Goal: Connect with others: Connect with others

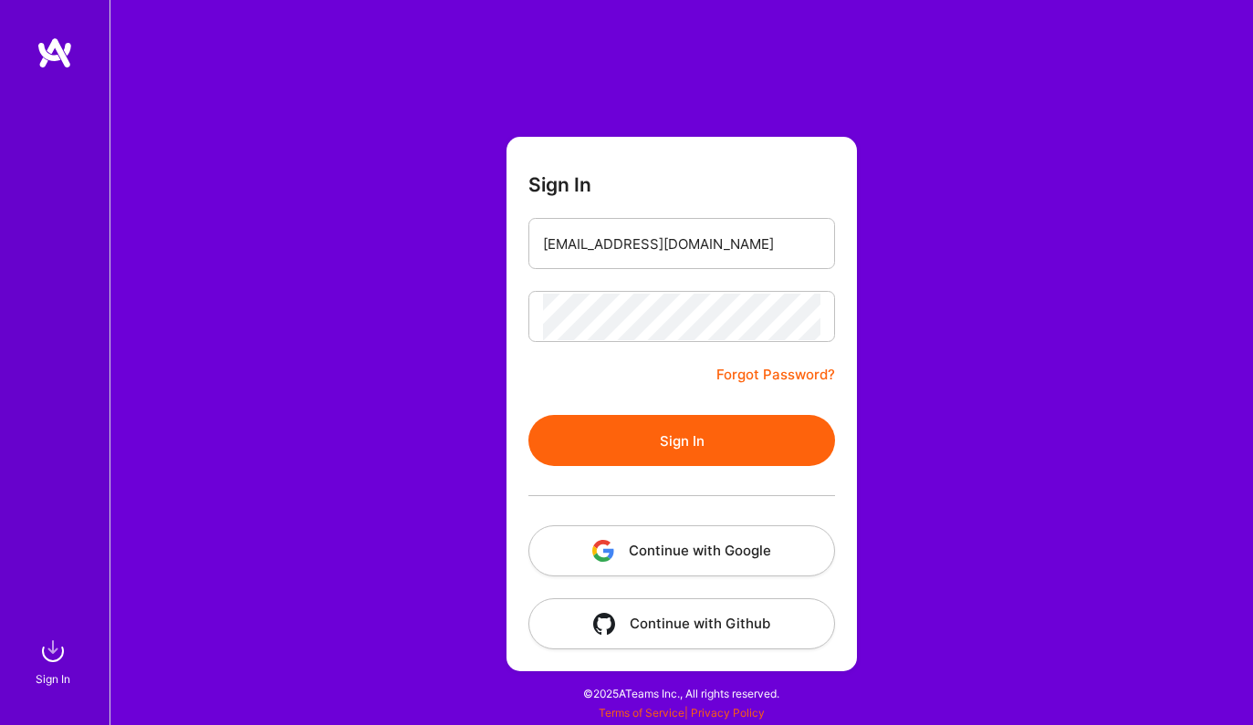
click at [675, 467] on div at bounding box center [681, 495] width 307 height 59
click at [675, 448] on button "Sign In" at bounding box center [681, 440] width 307 height 51
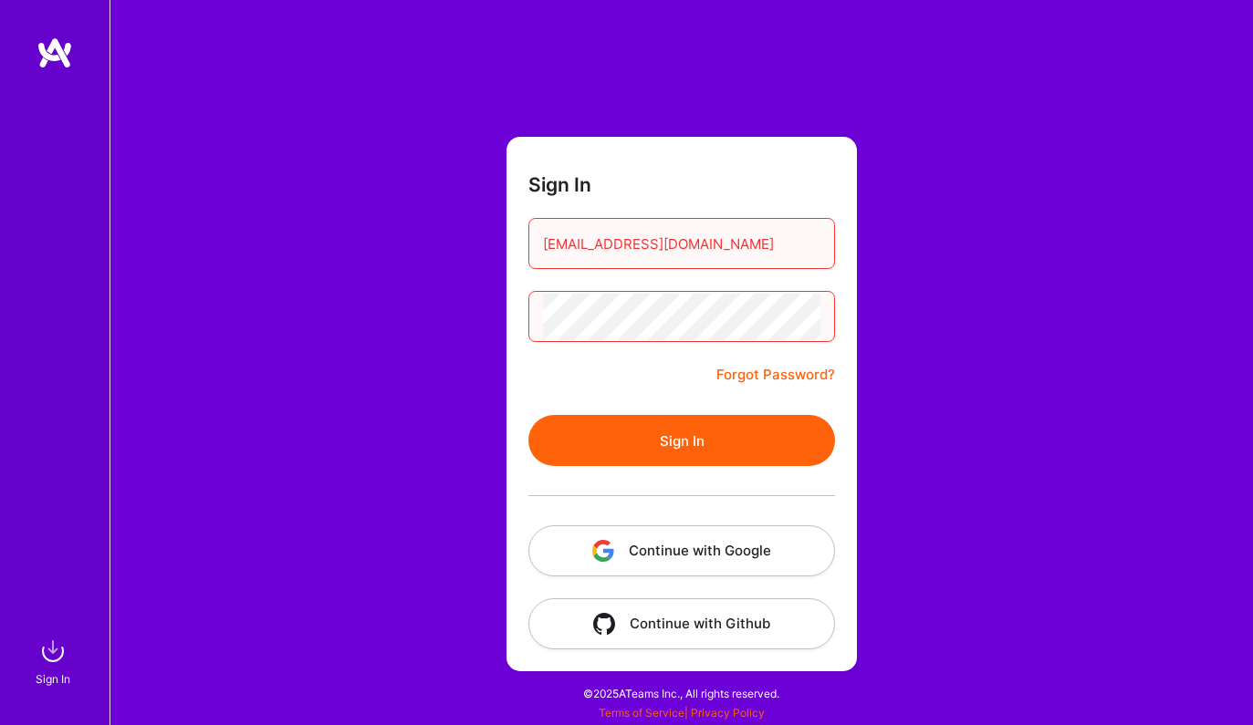
click at [698, 540] on button "Continue with Google" at bounding box center [681, 551] width 307 height 51
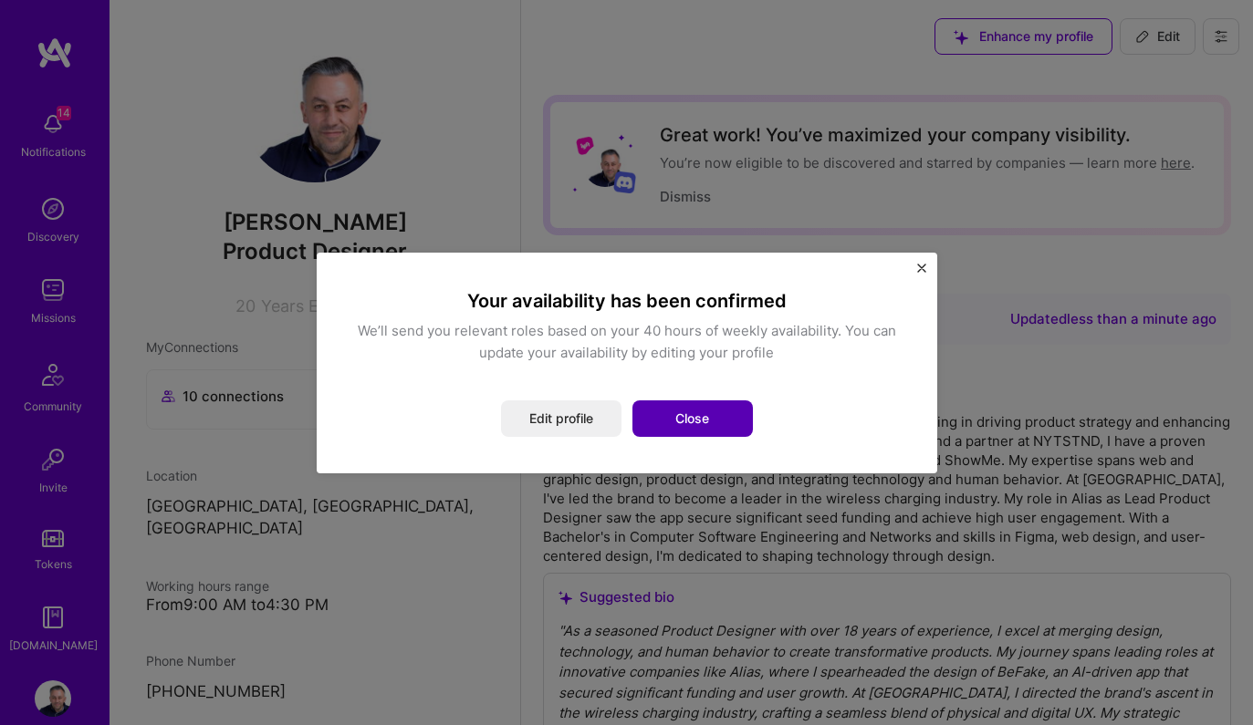
click at [662, 414] on button "Close" at bounding box center [692, 419] width 120 height 36
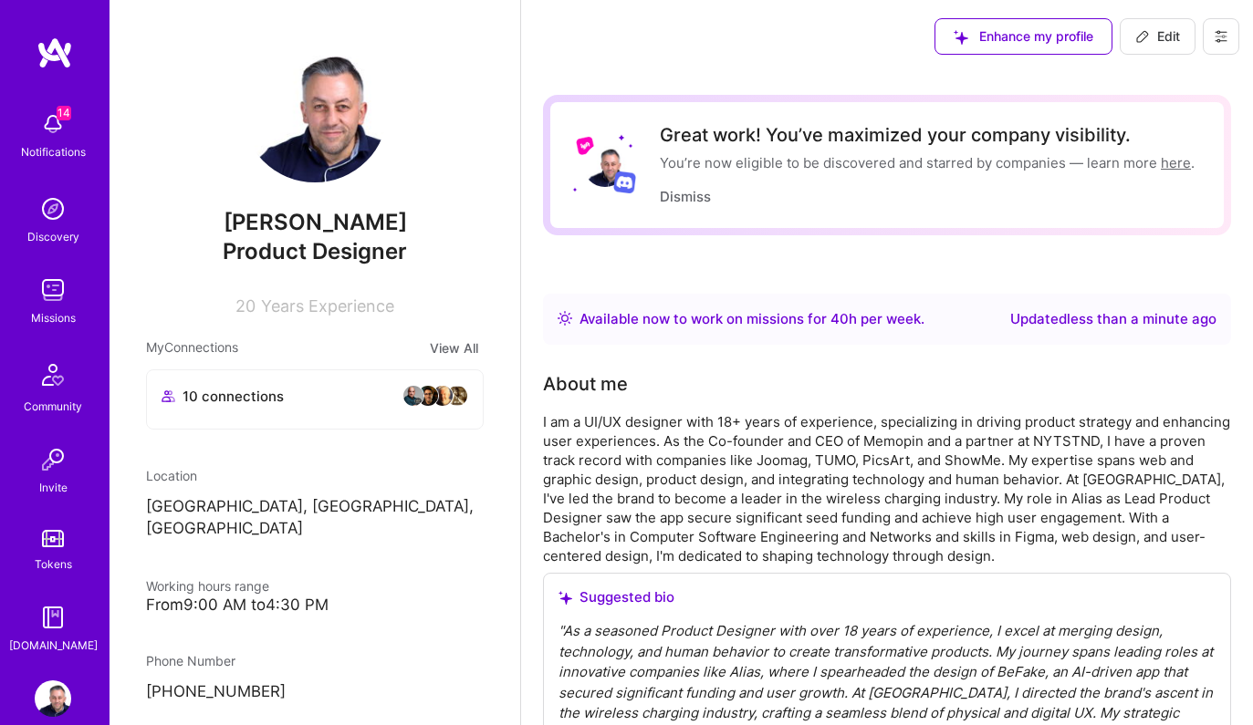
click at [48, 129] on img at bounding box center [53, 124] width 36 height 36
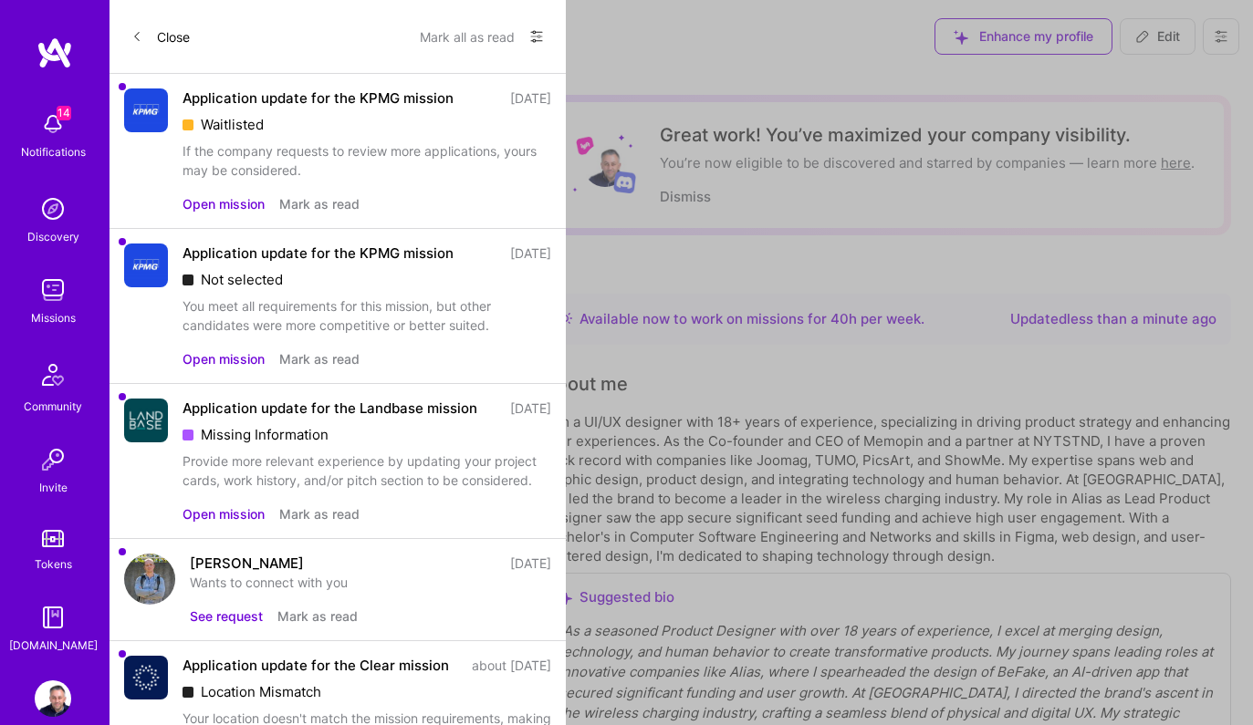
click at [305, 118] on div "Waitlisted" at bounding box center [366, 124] width 369 height 19
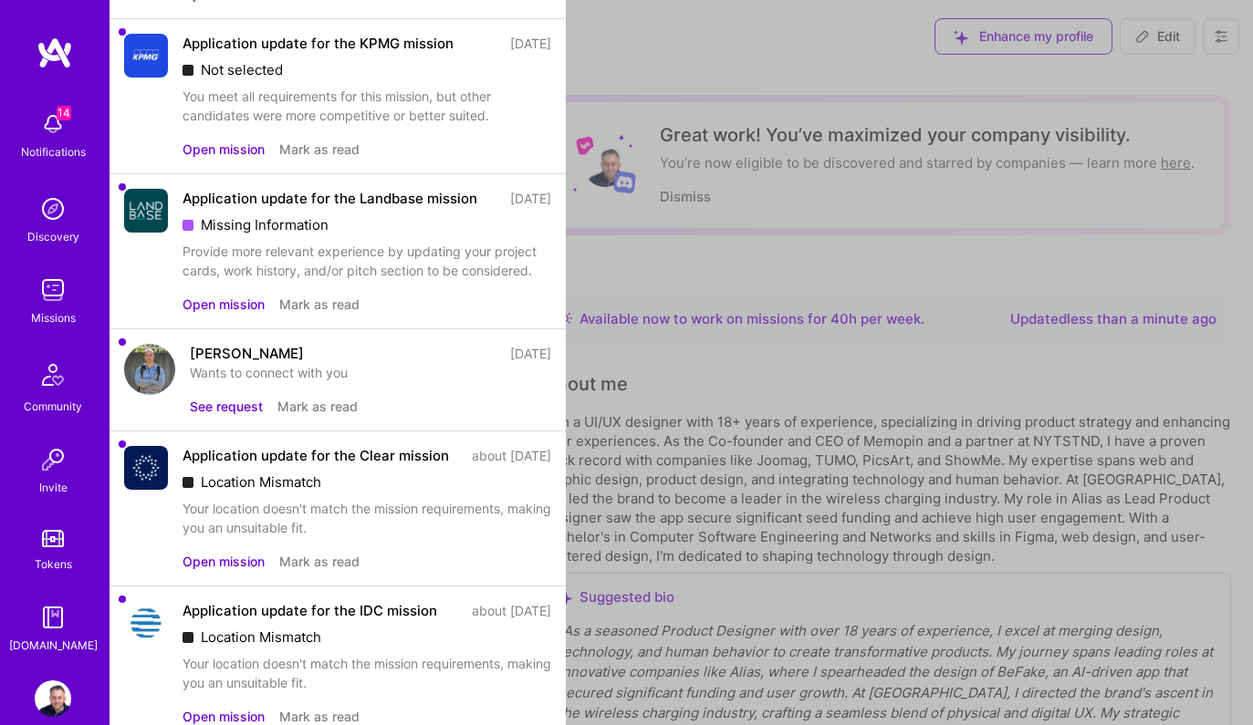
scroll to position [265, 0]
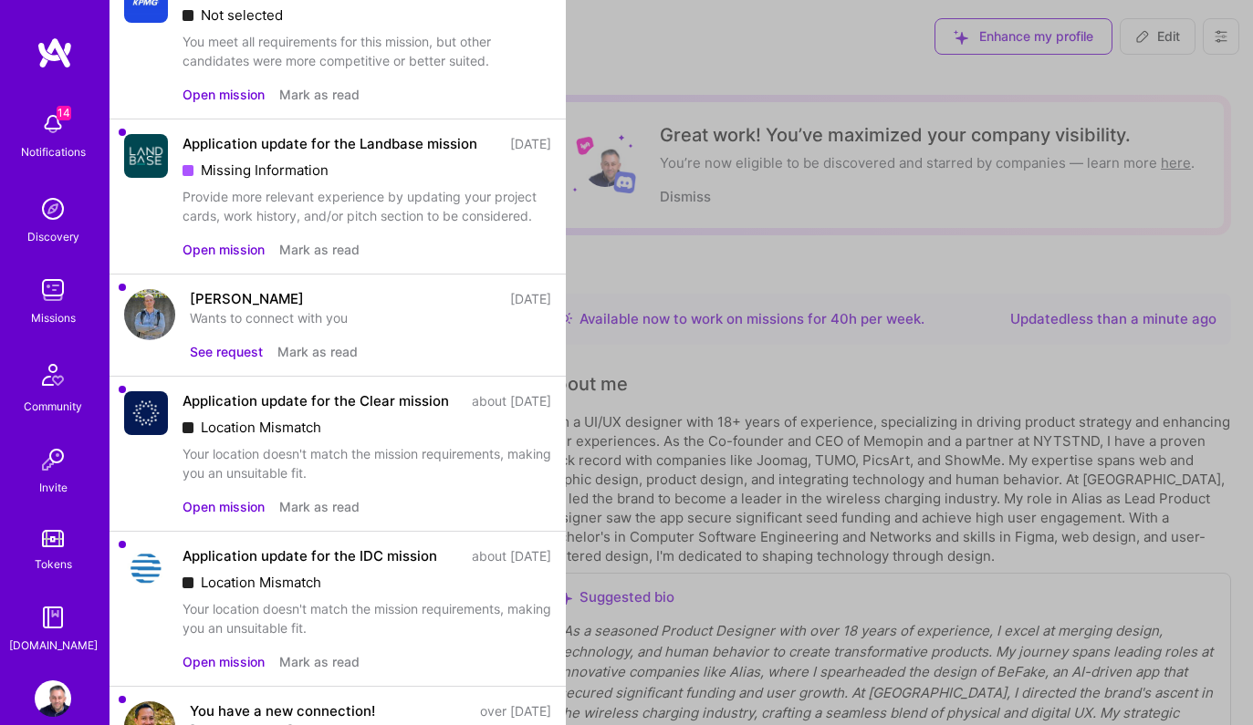
click at [311, 349] on div "[PERSON_NAME] [DATE] Wants to connect with you See request [PERSON_NAME] as read" at bounding box center [370, 325] width 361 height 72
click at [242, 361] on button "See request" at bounding box center [226, 351] width 73 height 19
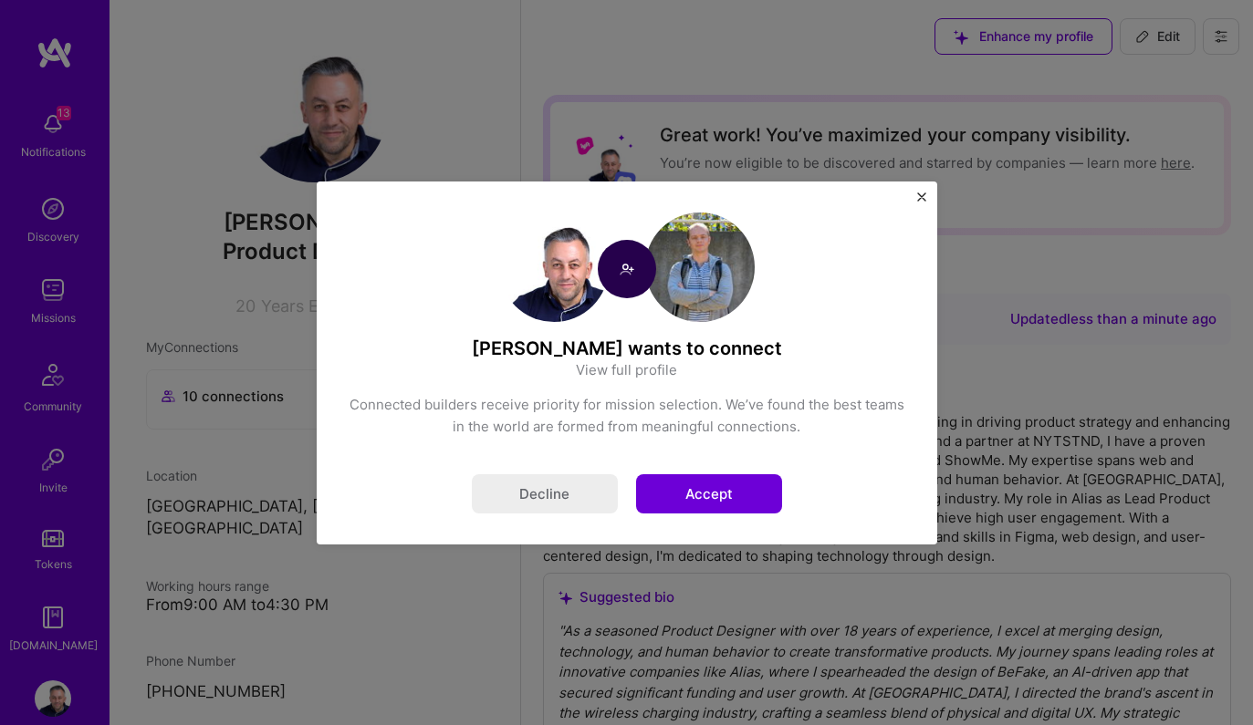
click at [746, 500] on button "Accept" at bounding box center [709, 493] width 146 height 39
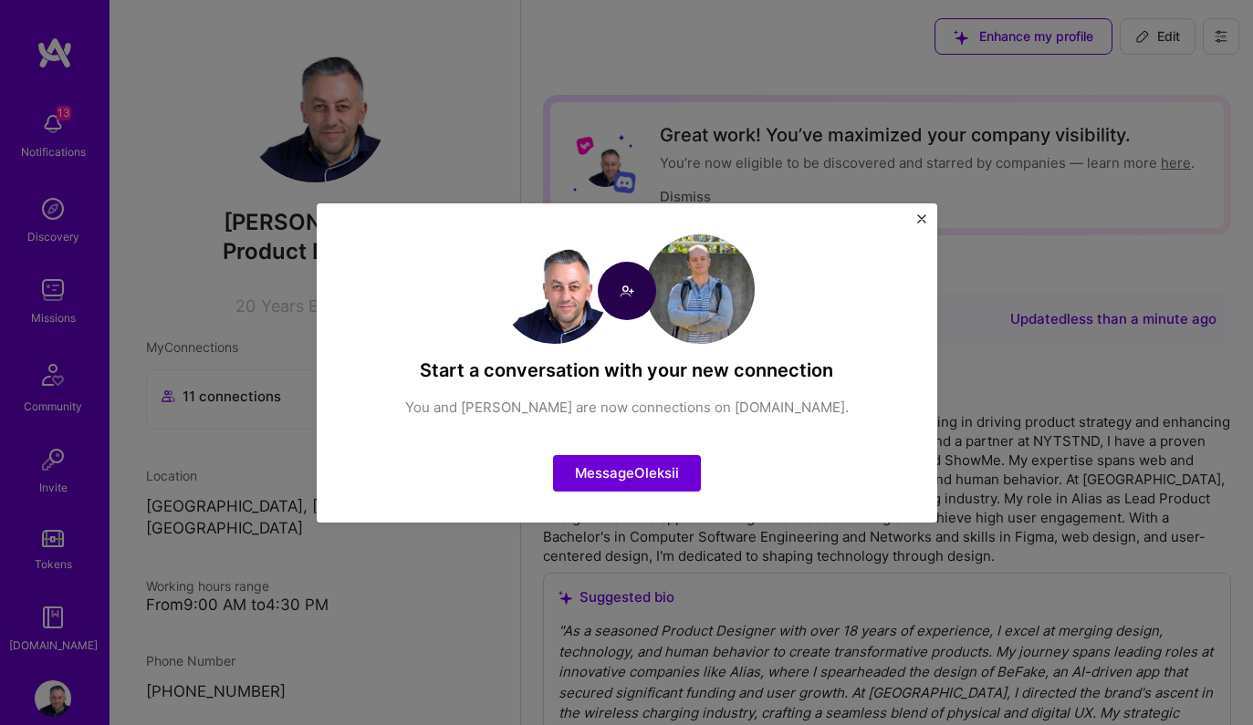
click at [924, 223] on img "Close" at bounding box center [921, 218] width 9 height 9
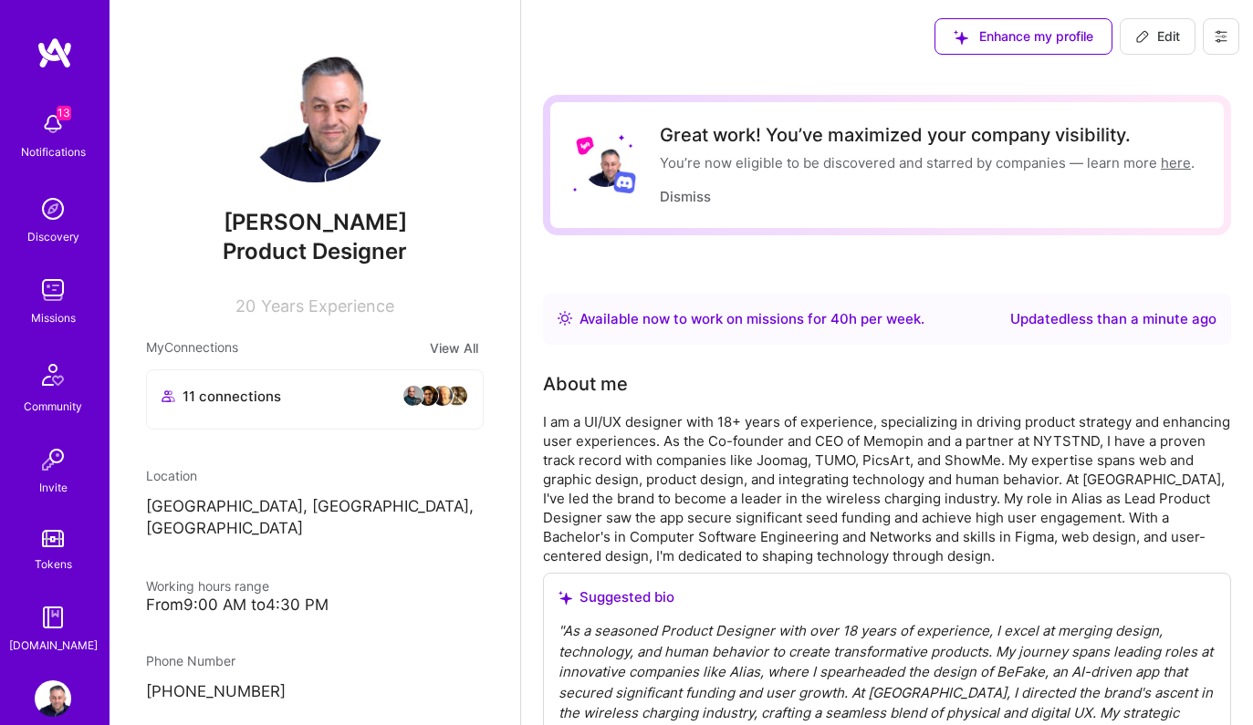
click at [56, 141] on img at bounding box center [53, 124] width 36 height 36
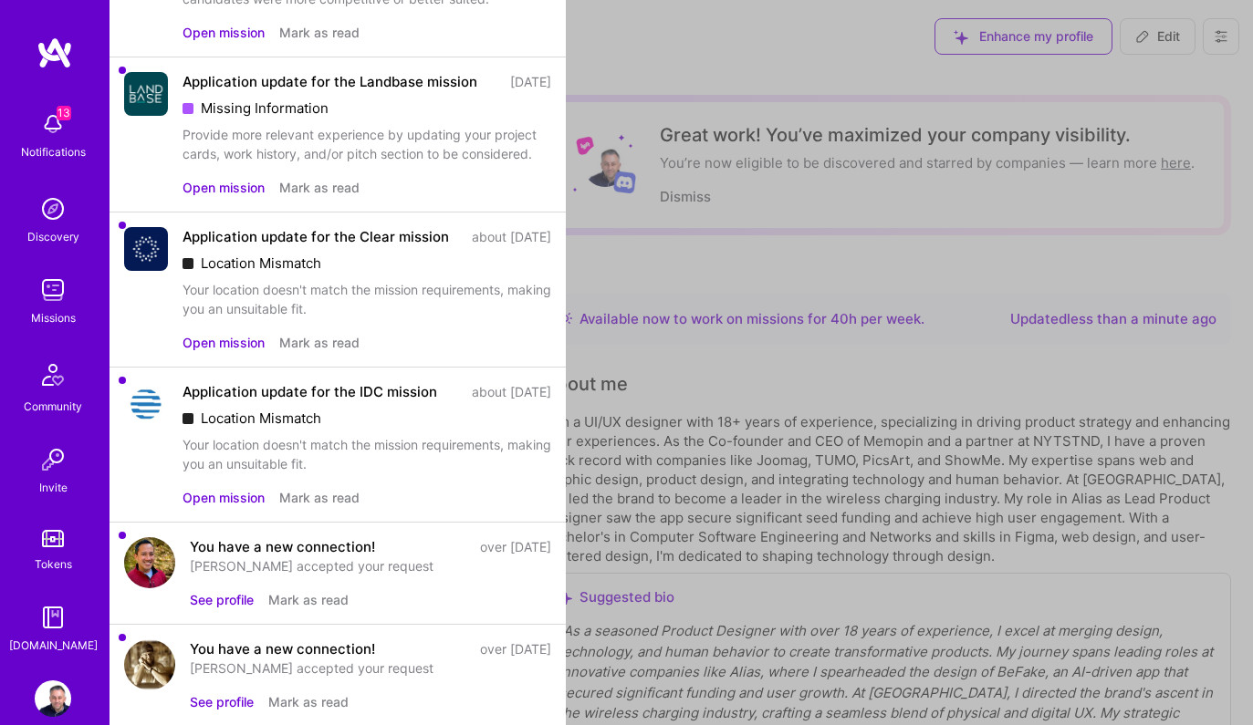
scroll to position [328, 0]
click at [229, 608] on button "See profile" at bounding box center [222, 598] width 64 height 19
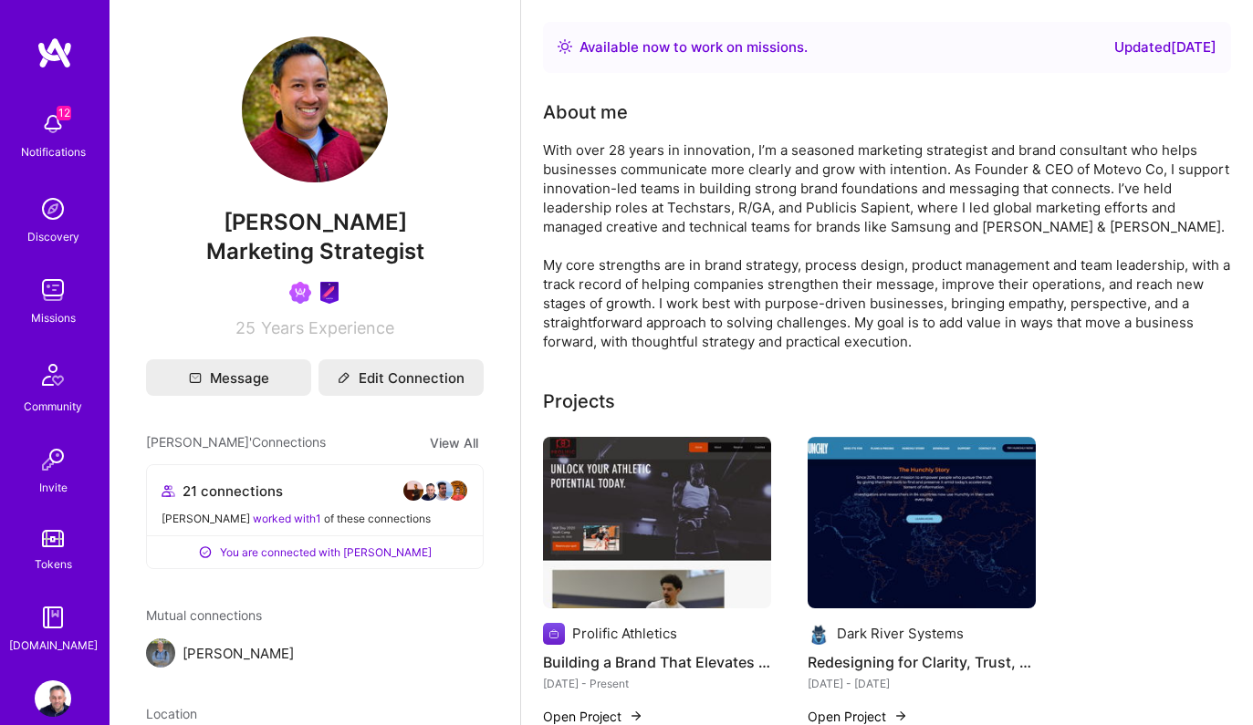
click at [58, 123] on img at bounding box center [53, 124] width 36 height 36
